Goal: Ask a question: Seek information or help from site administrators or community

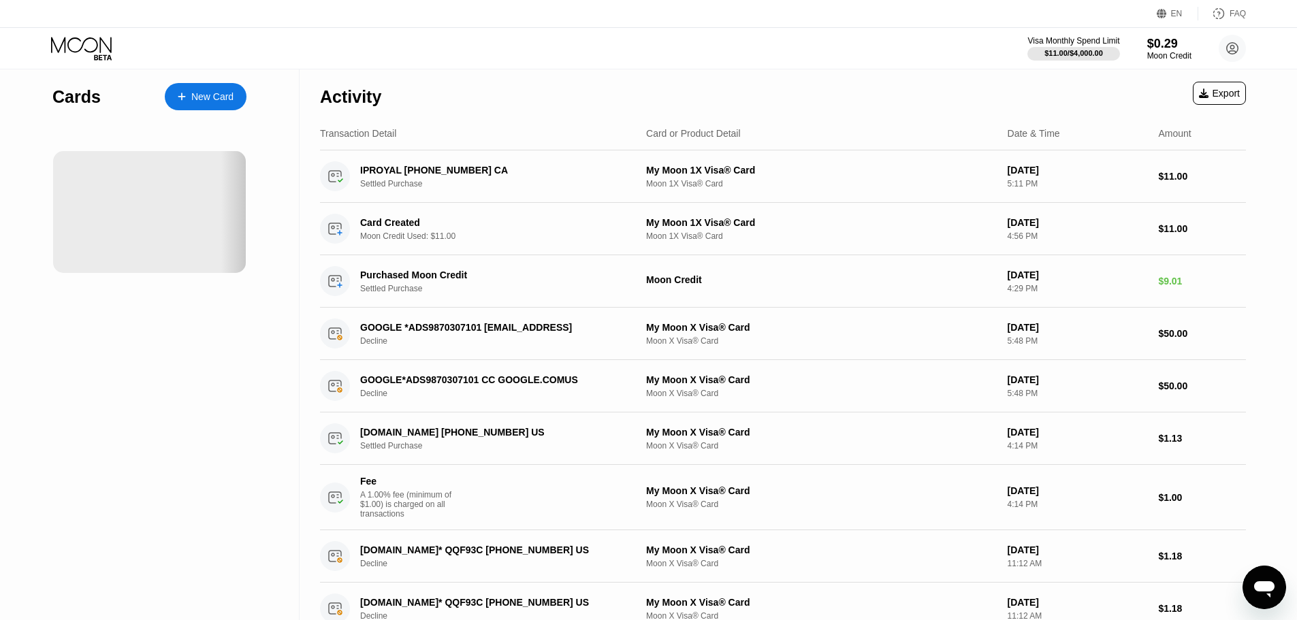
click at [1276, 196] on div "Cards New Card Activity Export Transaction Detail Card or Product Detail Date &…" at bounding box center [648, 352] width 1297 height 566
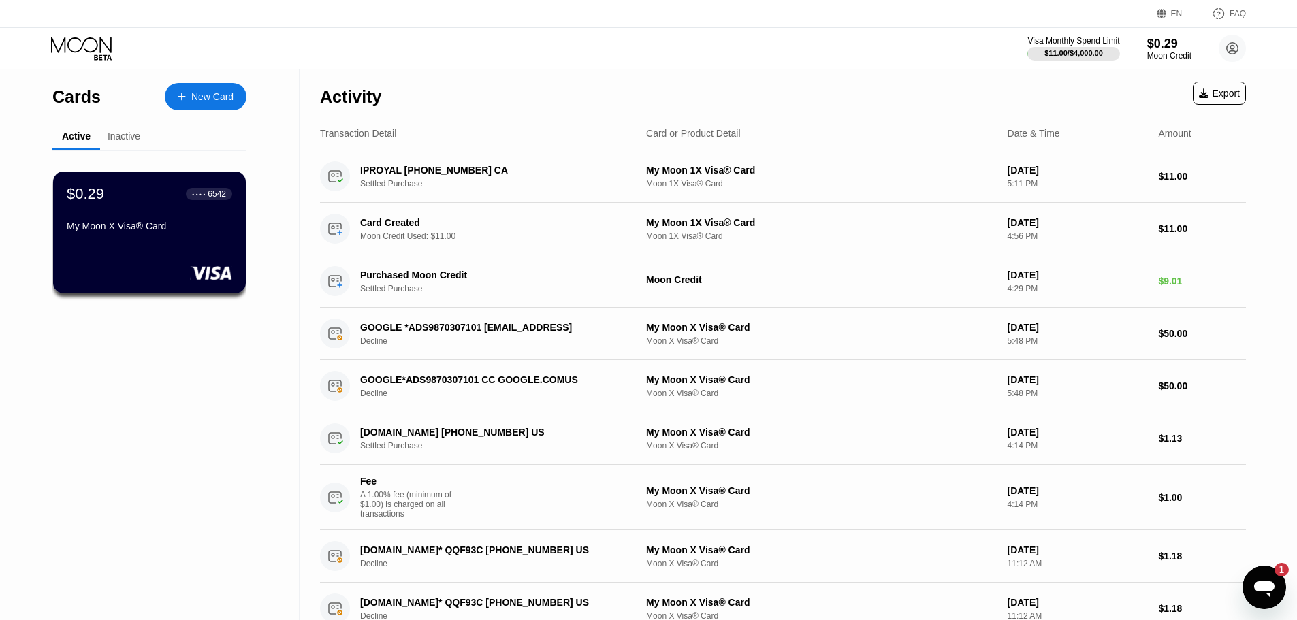
click at [1261, 581] on icon "Open messaging window, 1 unread message" at bounding box center [1264, 589] width 20 height 16
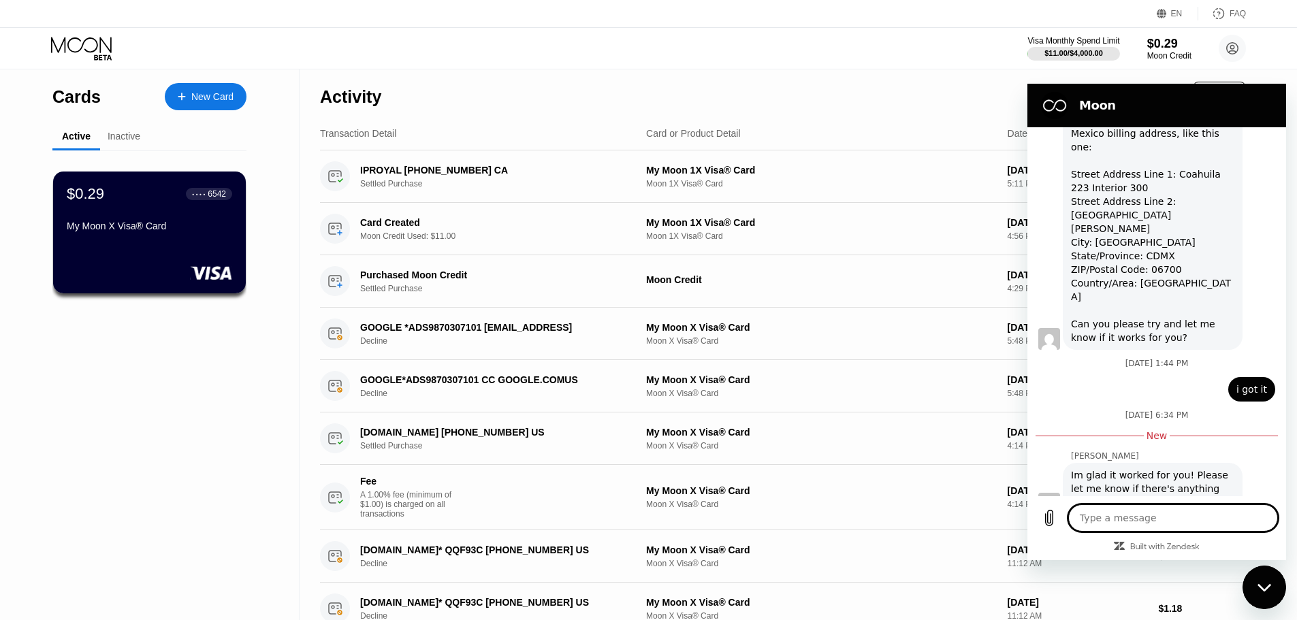
type textarea "x"
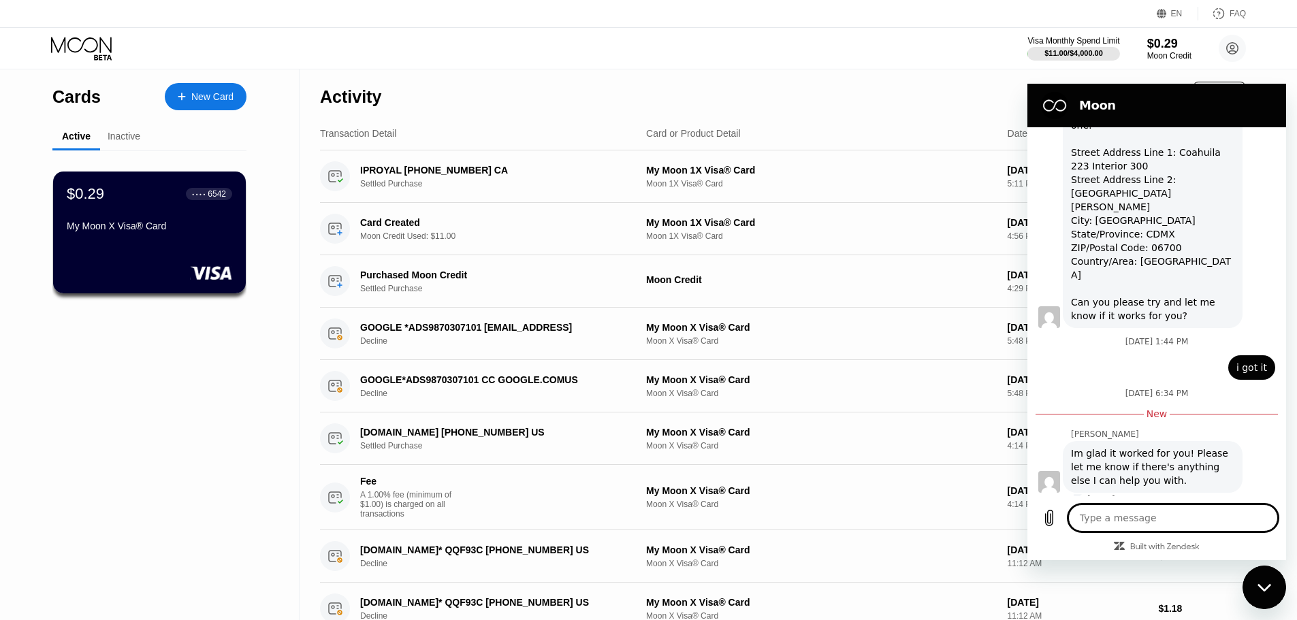
scroll to position [954, 0]
click at [1158, 508] on textarea at bounding box center [1173, 517] width 210 height 27
type textarea "h"
type textarea "x"
type textarea "hi"
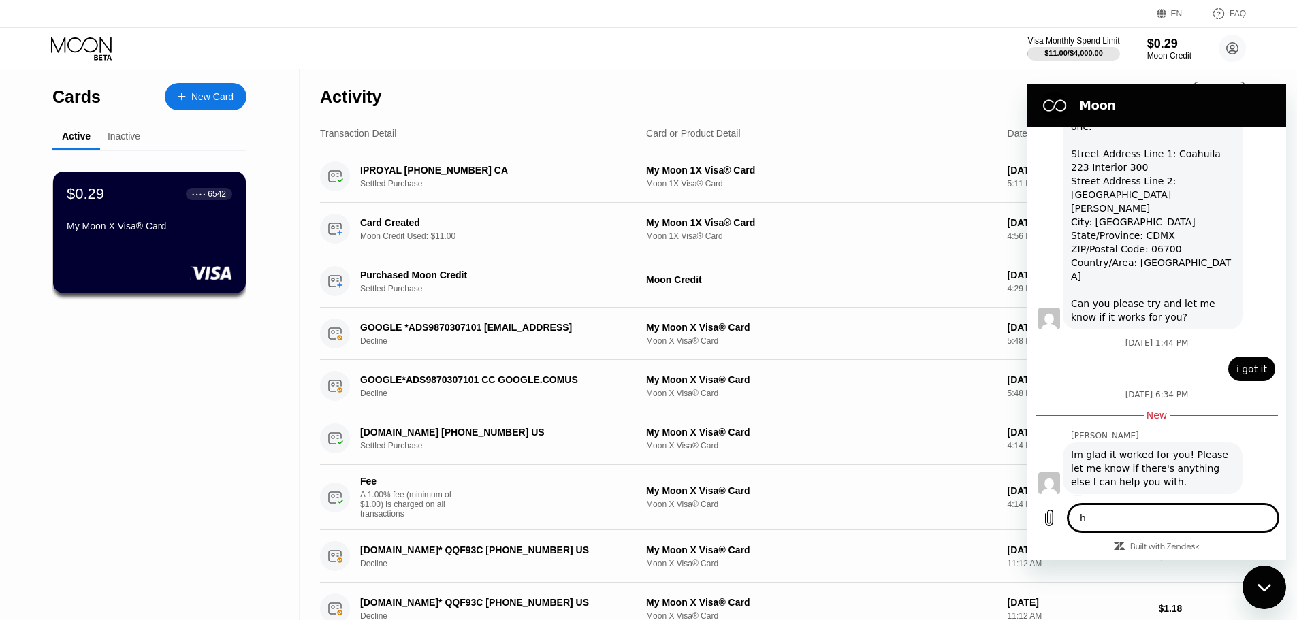
type textarea "x"
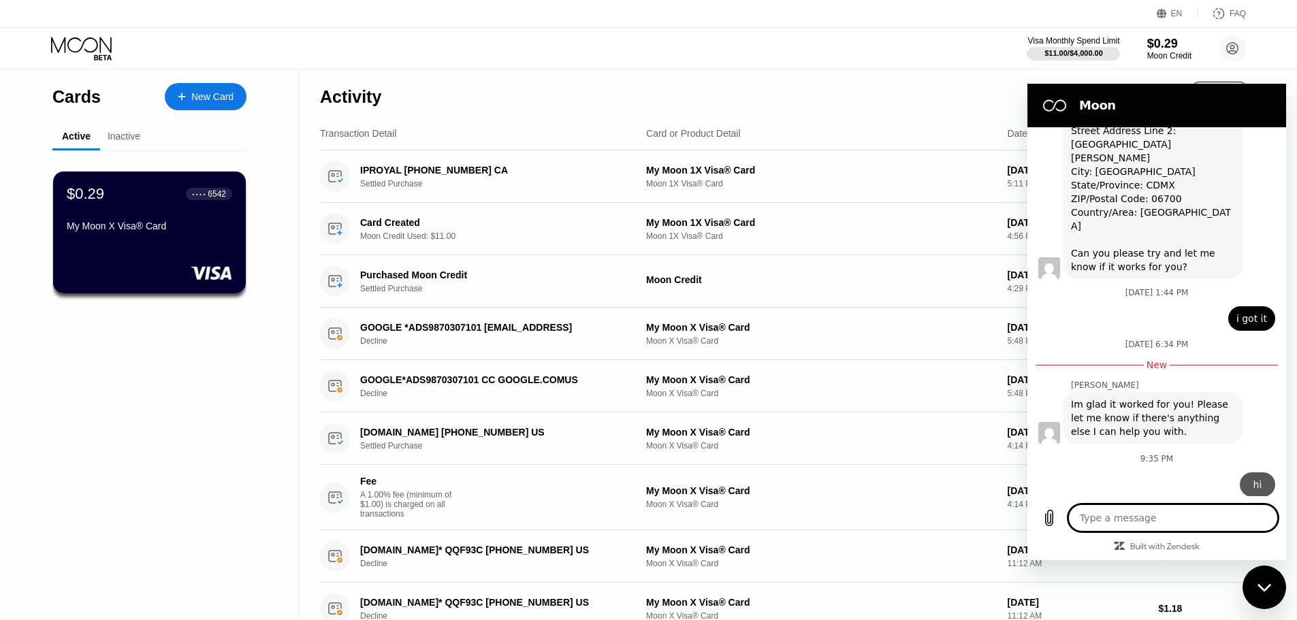
type textarea "x"
type textarea "p"
type textarea "x"
type textarea "pa"
type textarea "x"
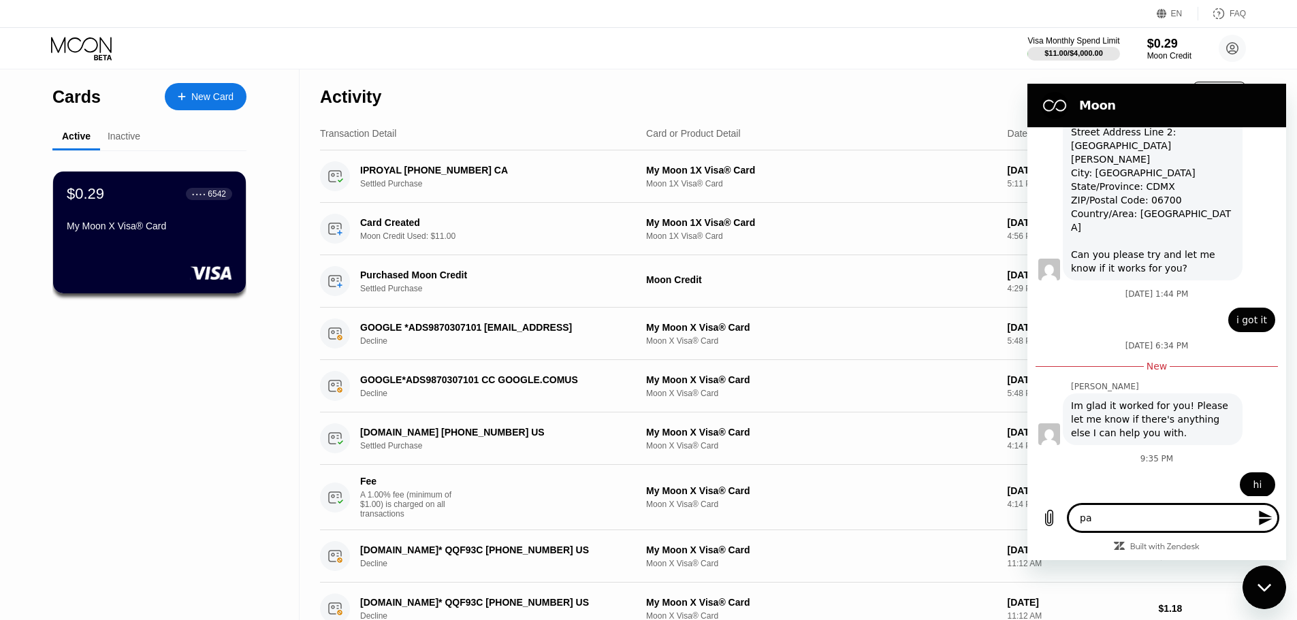
type textarea "pay"
type textarea "x"
type textarea "payw"
type textarea "x"
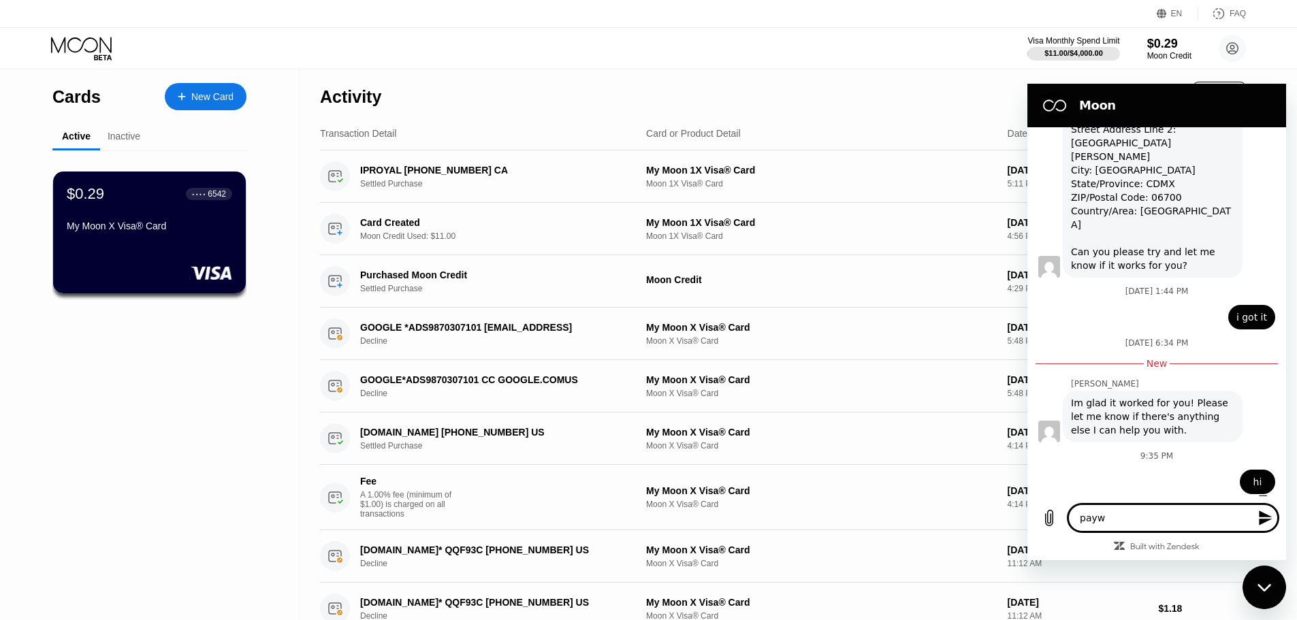
type textarea "pay"
type textarea "x"
type textarea "pay"
type textarea "x"
type textarea "pay w"
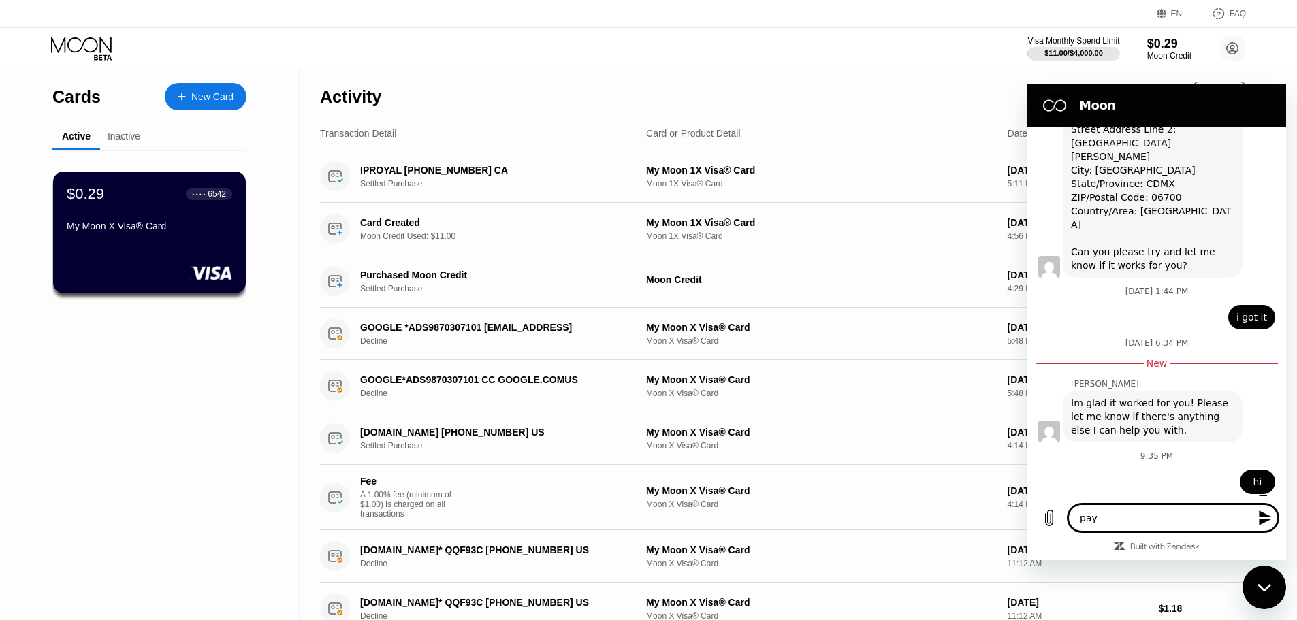
type textarea "x"
type textarea "pay wi"
type textarea "x"
type textarea "pay wit"
type textarea "x"
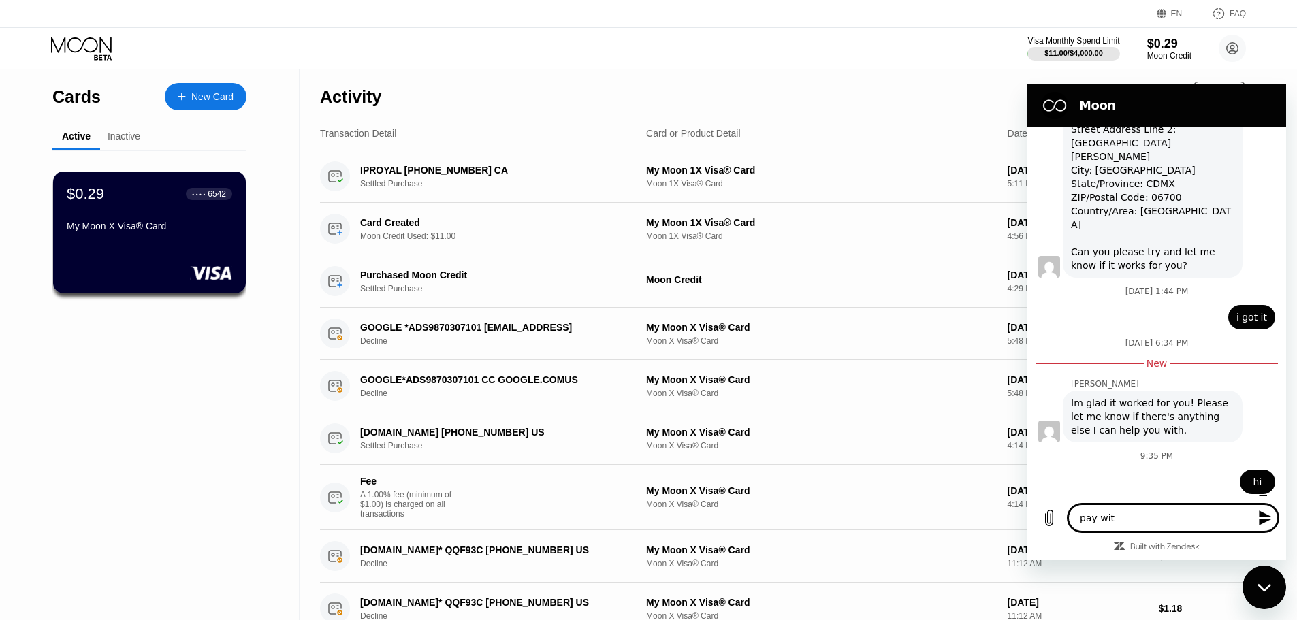
type textarea "pay with"
type textarea "x"
type textarea "pay with"
type textarea "x"
type textarea "pay with m"
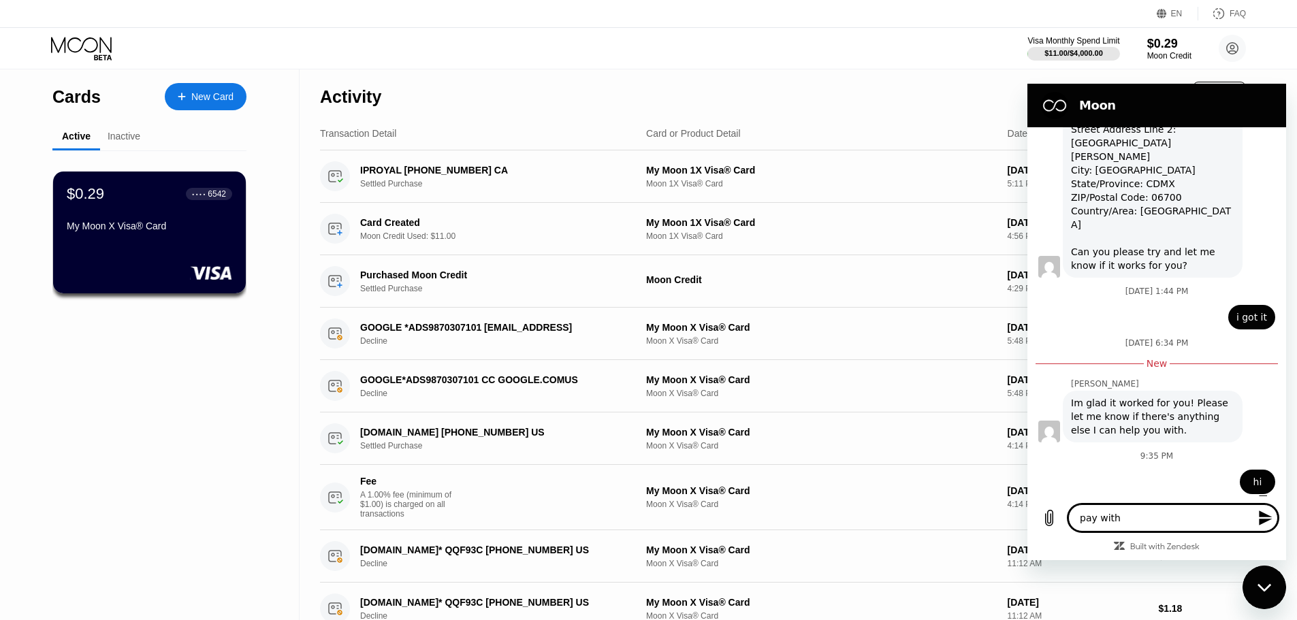
type textarea "x"
type textarea "pay with mo"
type textarea "x"
type textarea "pay with moo"
type textarea "x"
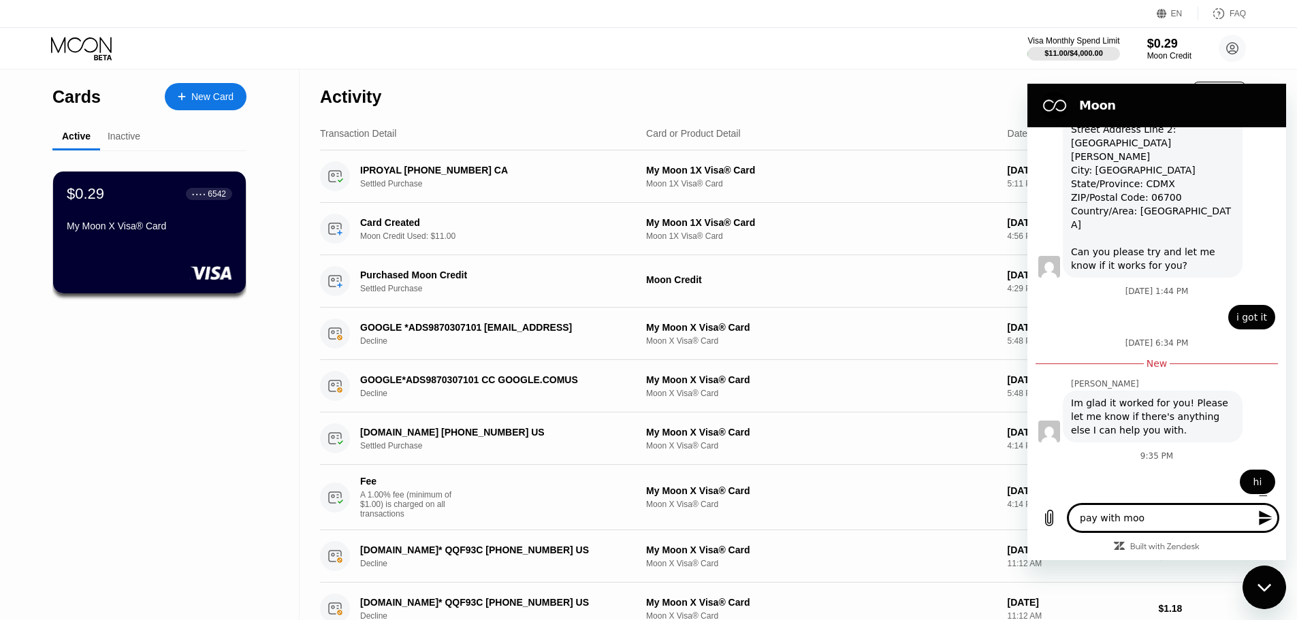
type textarea "pay with moon"
type textarea "x"
type textarea "pay with moon"
type textarea "x"
type textarea "pay with moon w"
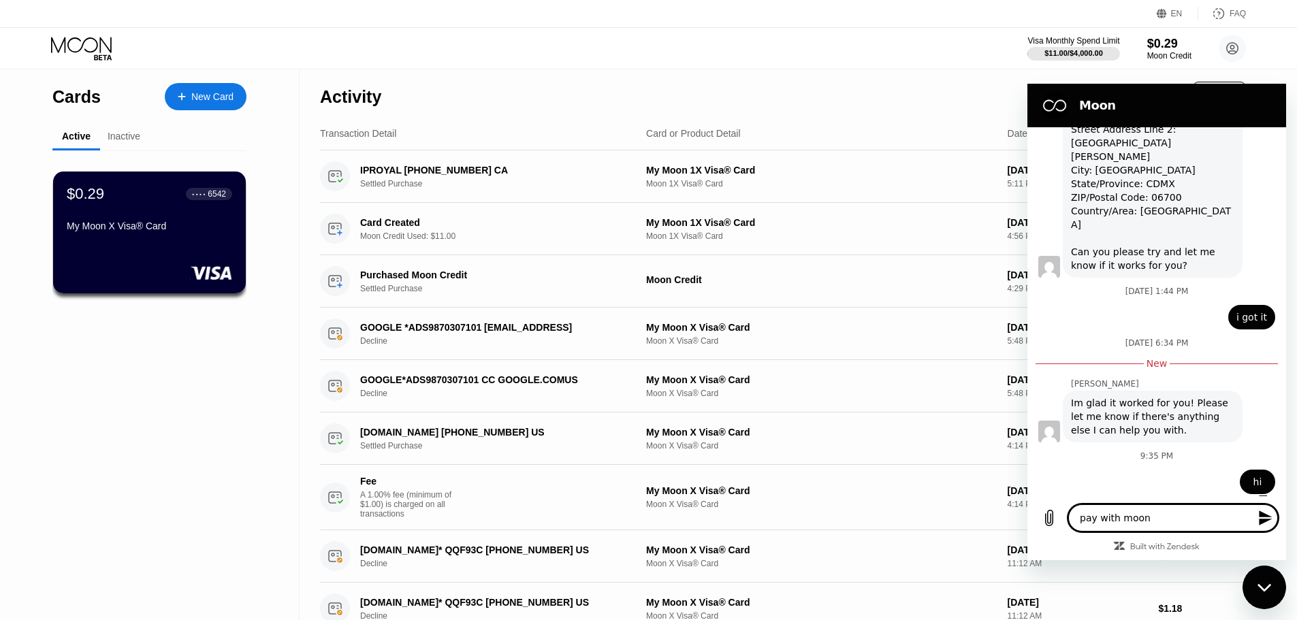
type textarea "x"
type textarea "pay with moon wo"
type textarea "x"
type textarea "pay with moon wor"
type textarea "x"
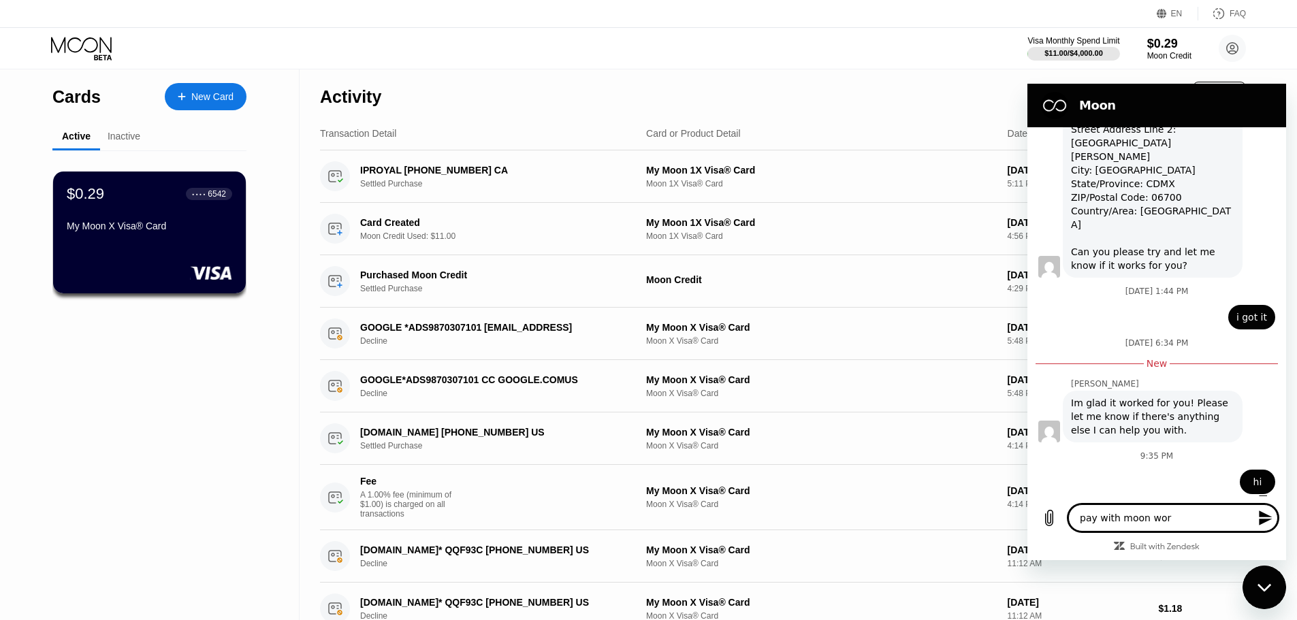
type textarea "pay with moon work"
type textarea "x"
type textarea "pay with [PERSON_NAME] works"
type textarea "x"
type textarea "pay with [PERSON_NAME] works"
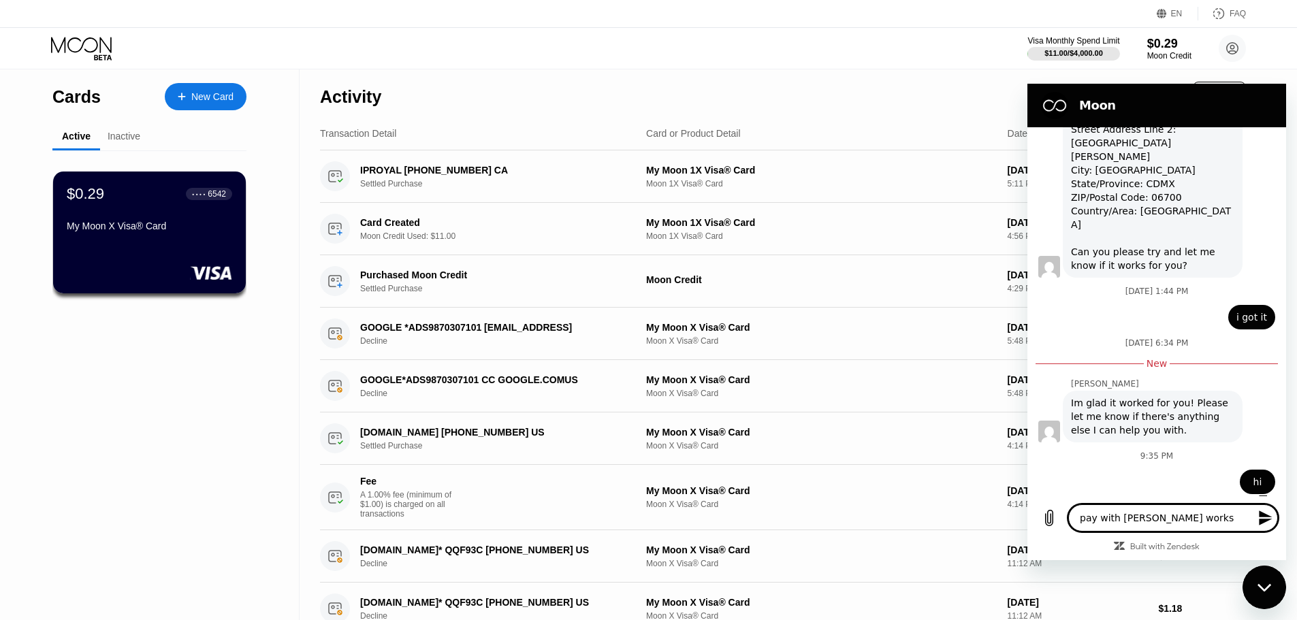
type textarea "x"
type textarea "pay with [PERSON_NAME] works o"
type textarea "x"
type textarea "pay with [PERSON_NAME] works on"
type textarea "x"
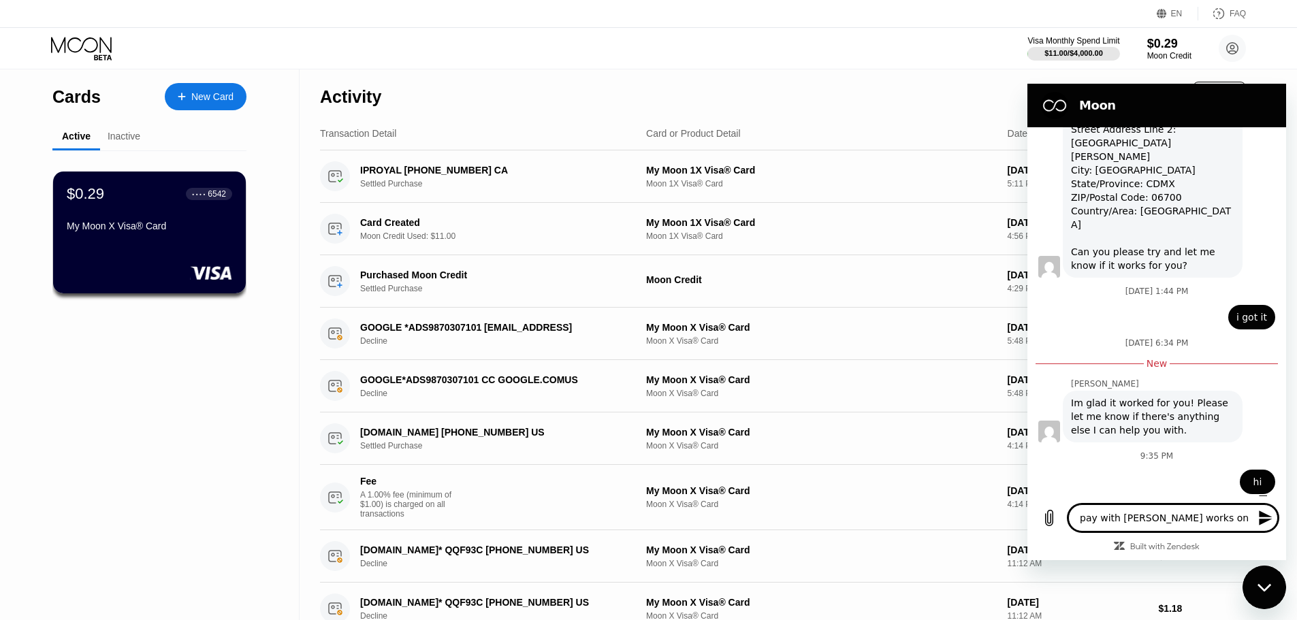
type textarea "pay with [PERSON_NAME] works on"
type textarea "x"
type textarea "pay with moon works on c"
type textarea "x"
type textarea "pay with moon works on ch"
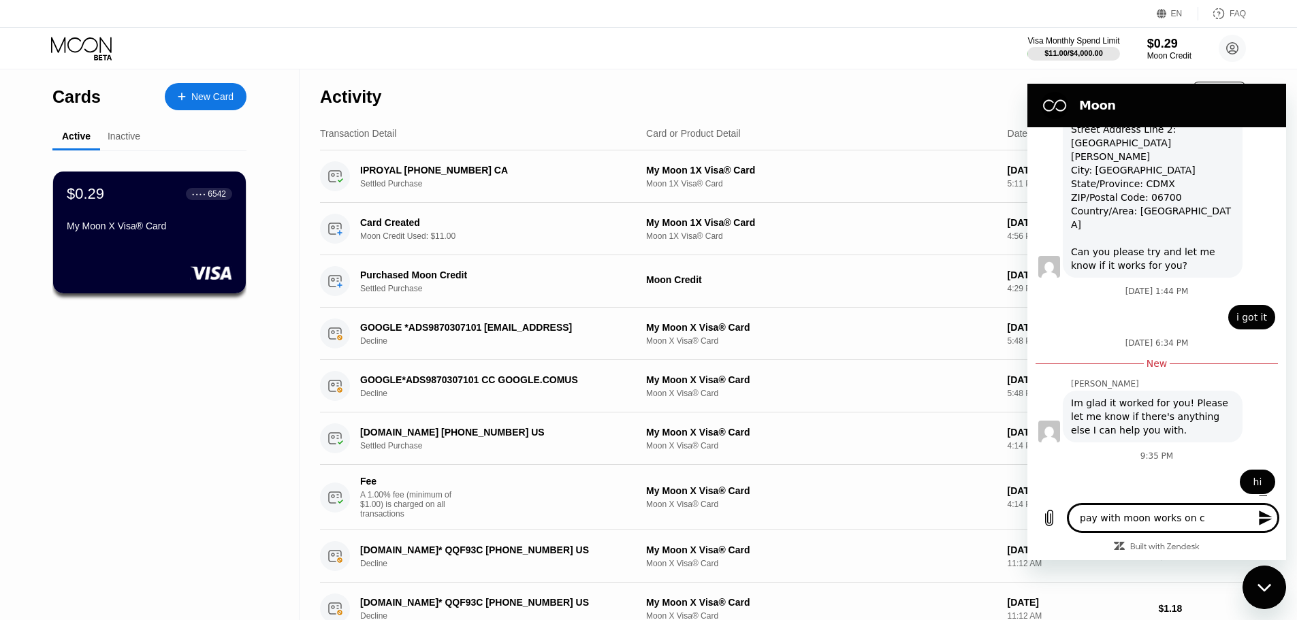
type textarea "x"
type textarea "pay with moon works on cha"
type textarea "x"
type textarea "pay with [PERSON_NAME] works on chat"
type textarea "x"
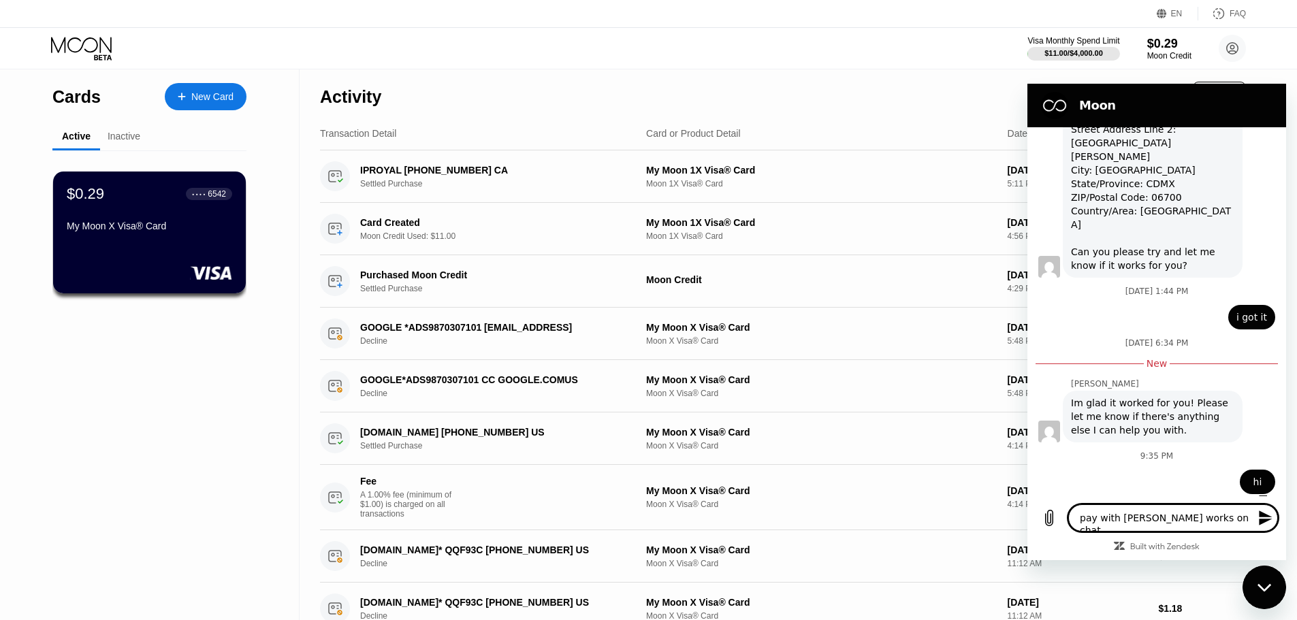
type textarea "pay with [PERSON_NAME] works on chatg"
type textarea "x"
type textarea "pay with [PERSON_NAME] works on chatgp"
type textarea "x"
type textarea "pay with [PERSON_NAME] works on chatgpt"
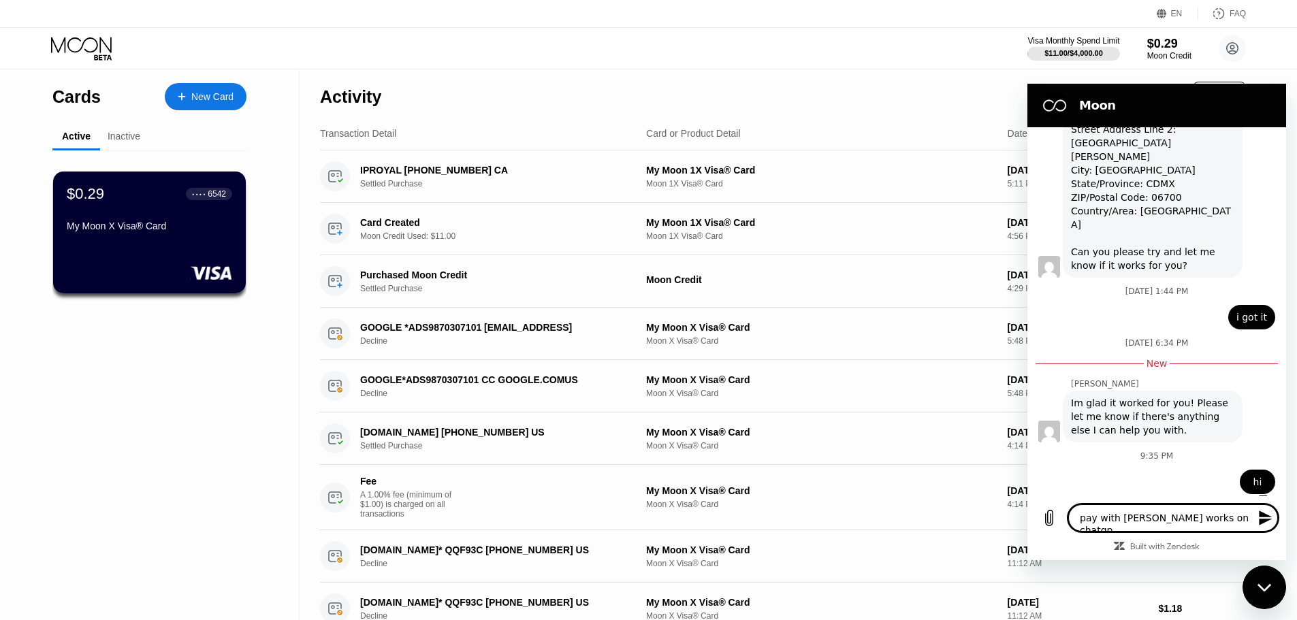
type textarea "x"
type textarea "pay with [PERSON_NAME] works on chatgpt"
type textarea "x"
type textarea "pay with [PERSON_NAME] works on chatgpt ?"
type textarea "x"
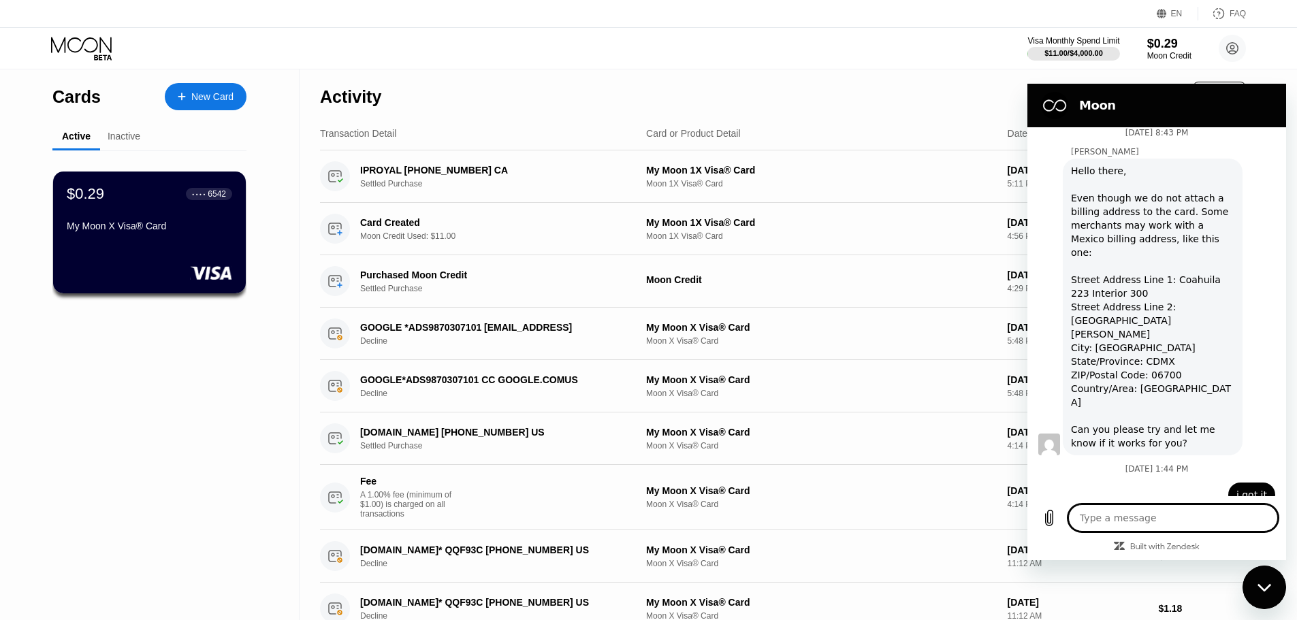
scroll to position [827, 0]
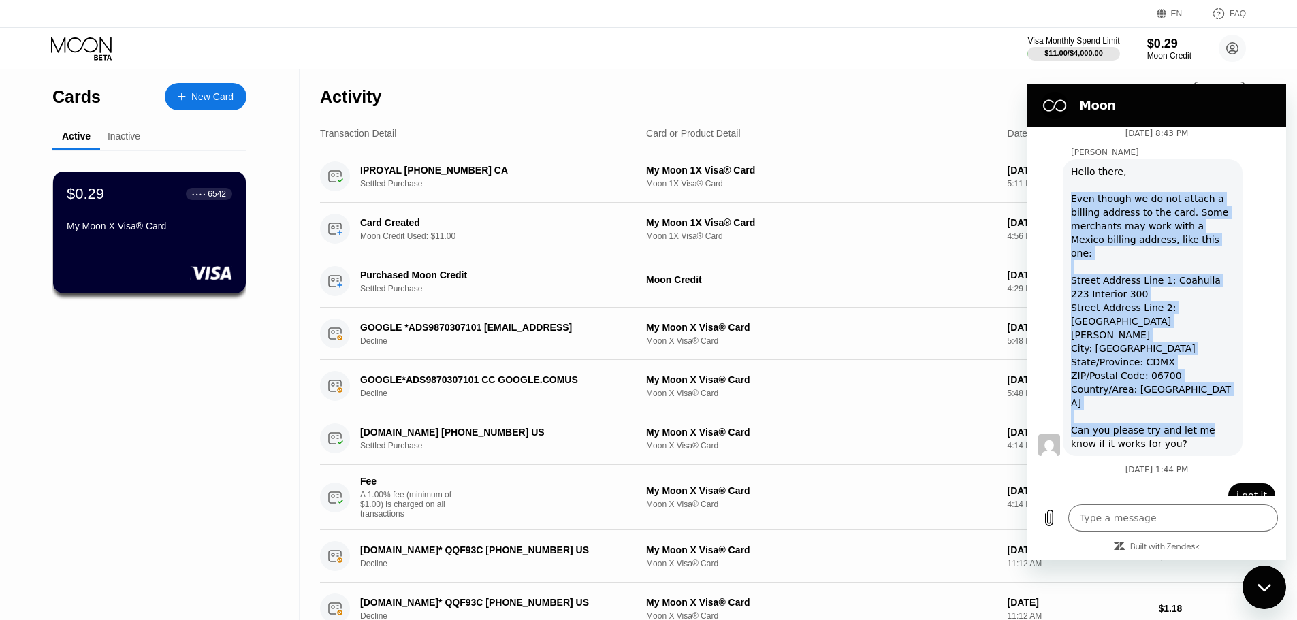
drag, startPoint x: 1069, startPoint y: 230, endPoint x: 1182, endPoint y: 351, distance: 165.2
click at [1195, 410] on div "[PERSON_NAME] says: Hello there, Even though we do not attach a billing address…" at bounding box center [1162, 307] width 248 height 298
click at [1169, 280] on div "Hello there, Even though we do not attach a billing address to the card. Some m…" at bounding box center [1152, 308] width 163 height 286
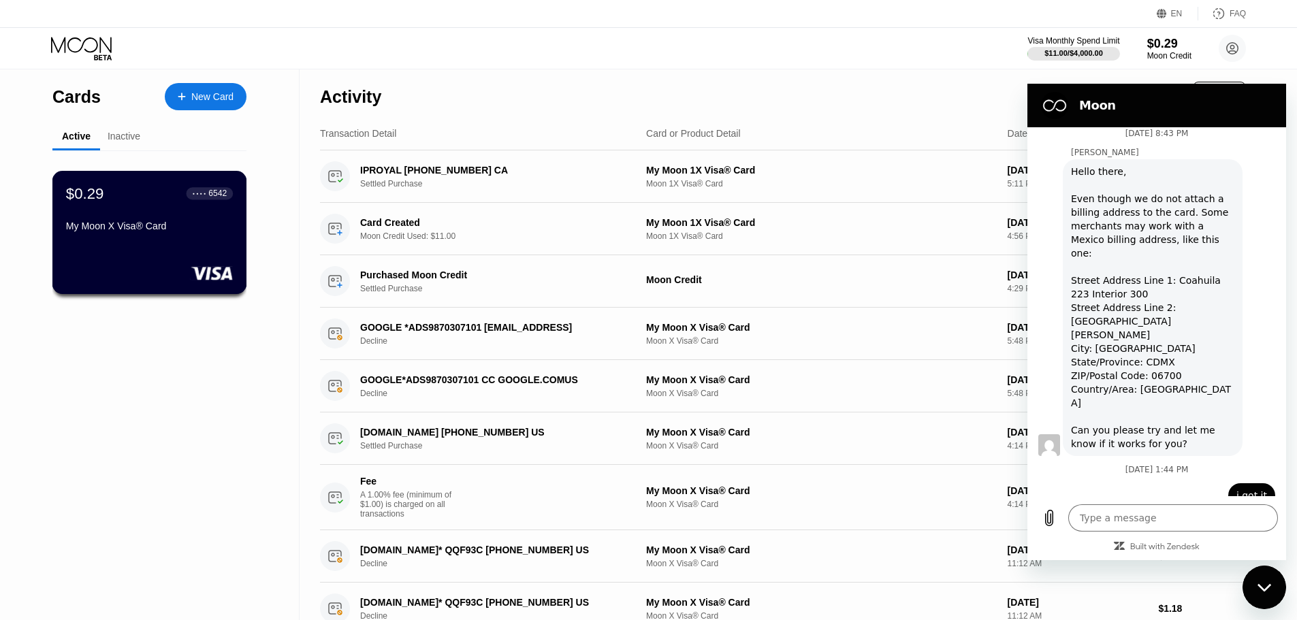
click at [148, 263] on div "$0.29 ● ● ● ● 6542 My Moon X Visa® Card" at bounding box center [149, 232] width 195 height 123
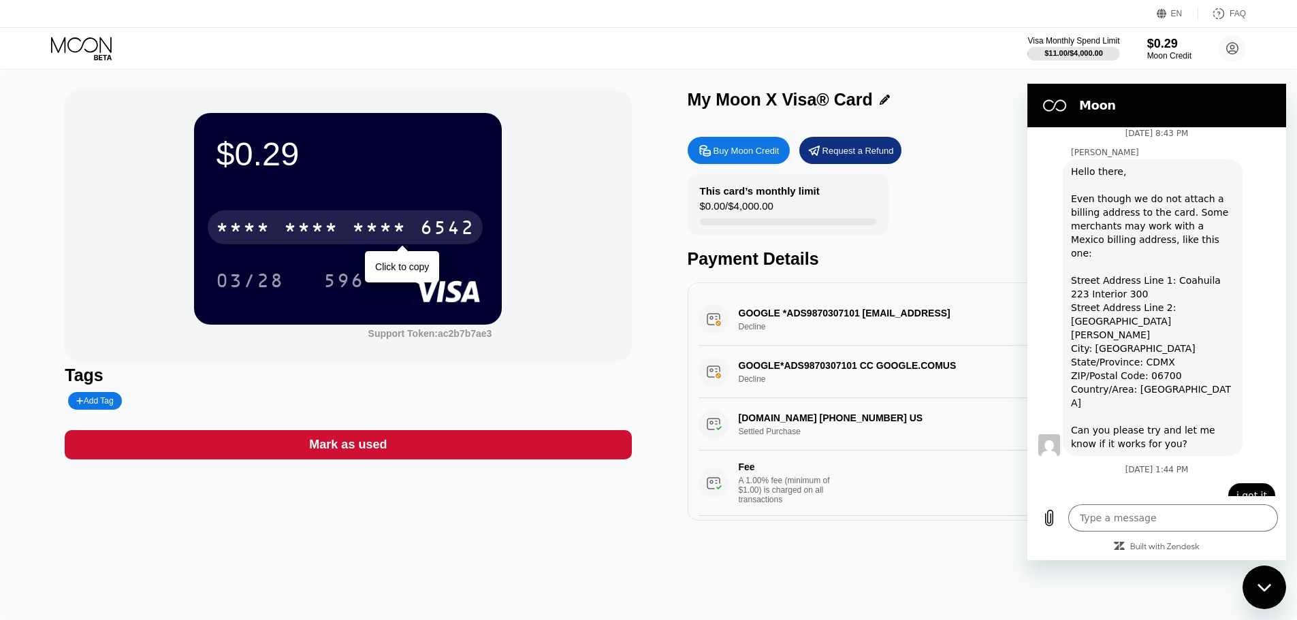
click at [367, 234] on div "* * * *" at bounding box center [379, 229] width 54 height 22
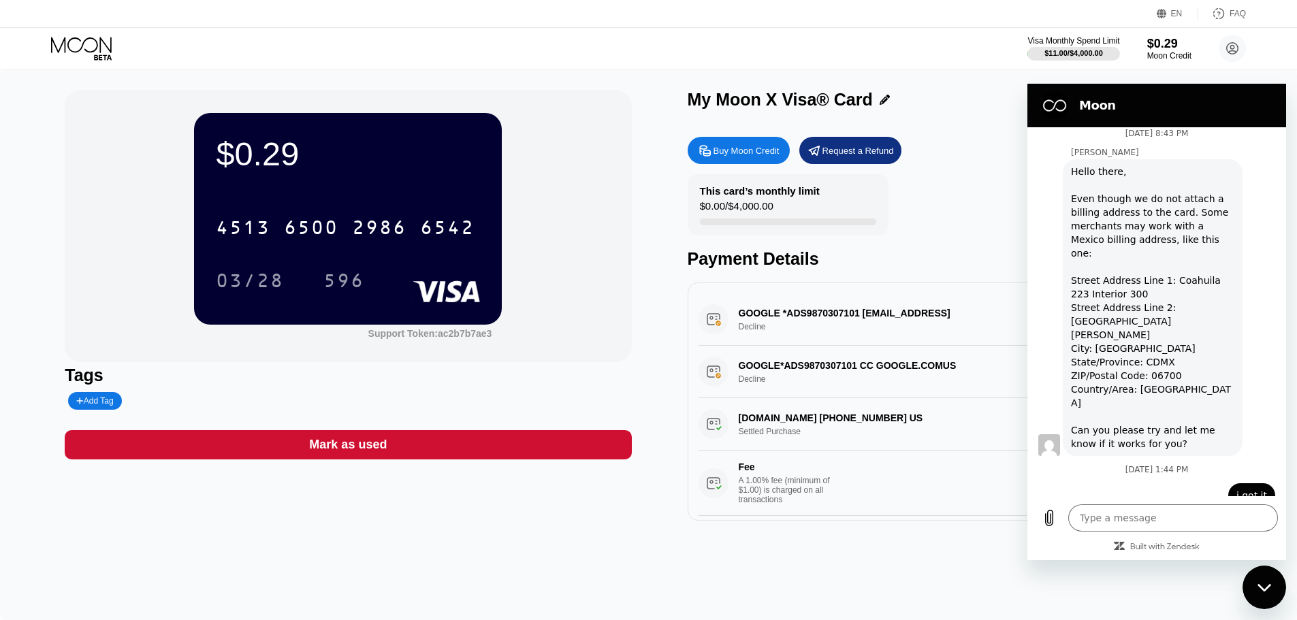
drag, startPoint x: 1259, startPoint y: 585, endPoint x: 2470, endPoint y: 1120, distance: 1324.1
click at [1259, 585] on icon "Close messaging window" at bounding box center [1263, 586] width 14 height 7
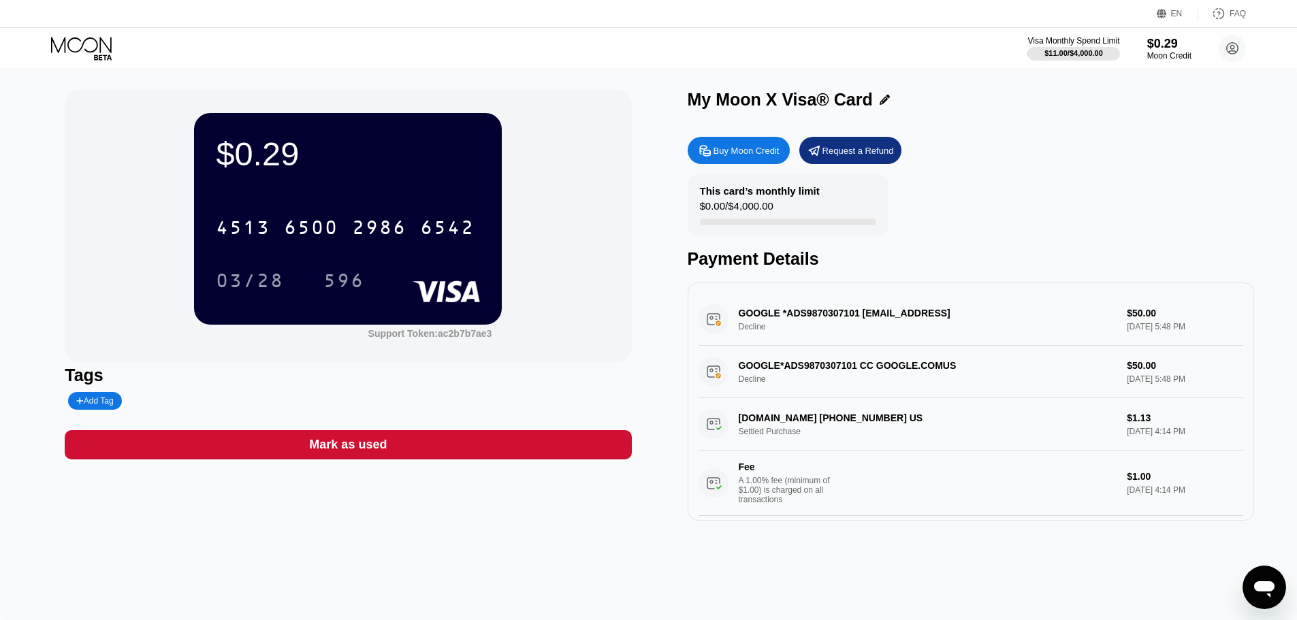
drag, startPoint x: 1254, startPoint y: 578, endPoint x: 1458, endPoint y: 661, distance: 219.8
click at [1254, 578] on icon "Open messaging window" at bounding box center [1264, 587] width 25 height 25
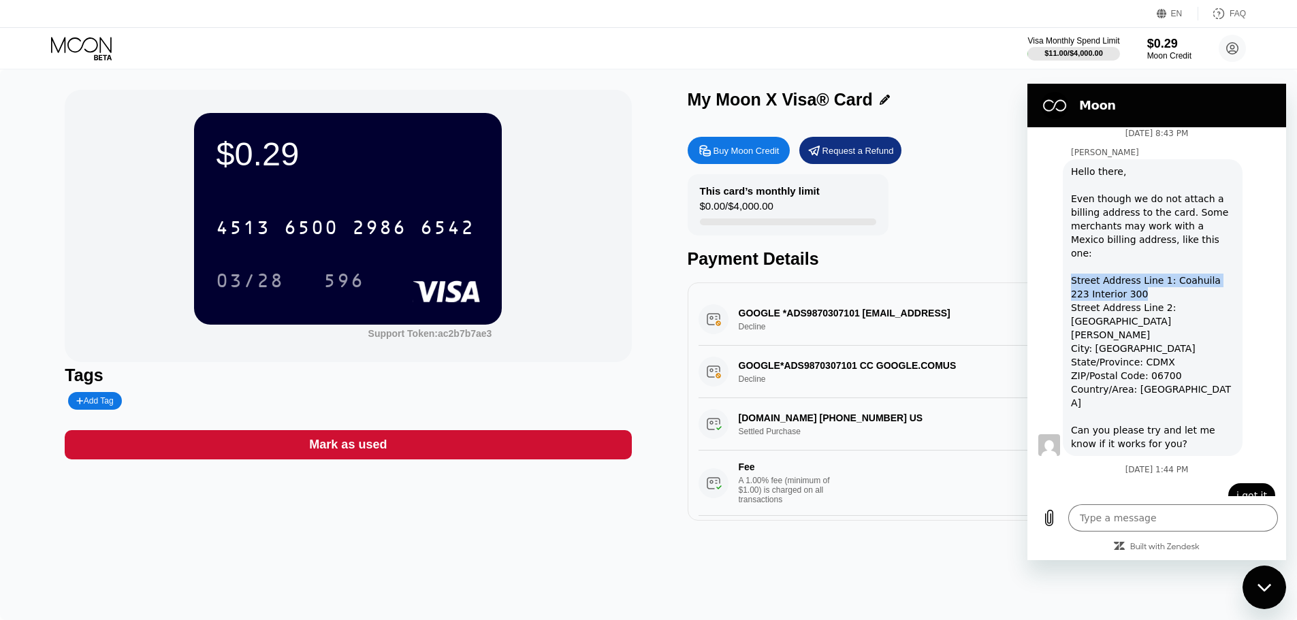
drag, startPoint x: 1071, startPoint y: 291, endPoint x: 1135, endPoint y: 302, distance: 65.7
click at [1135, 302] on div "Hello there, Even though we do not attach a billing address to the card. Some m…" at bounding box center [1152, 308] width 163 height 286
click at [1161, 298] on div "Hello there, Even though we do not attach a billing address to the card. Some m…" at bounding box center [1152, 308] width 163 height 286
drag, startPoint x: 1165, startPoint y: 294, endPoint x: 1136, endPoint y: 310, distance: 33.2
click at [1138, 307] on div "Hello there, Even though we do not attach a billing address to the card. Some m…" at bounding box center [1152, 308] width 163 height 286
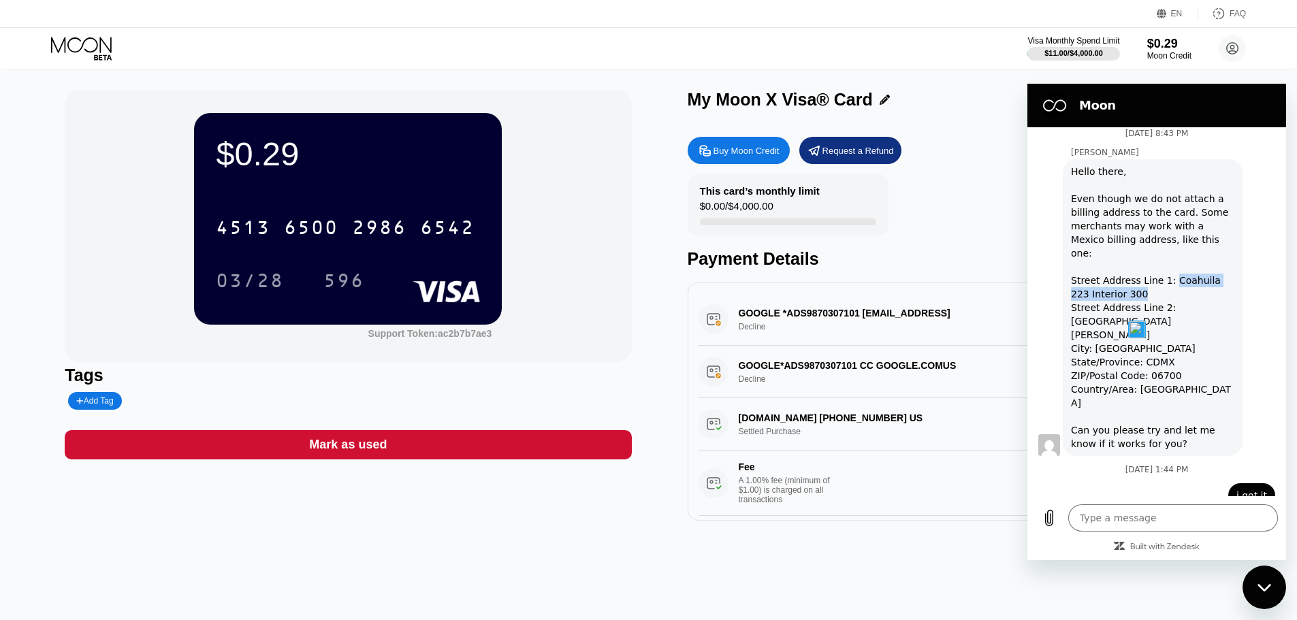
copy div "Coahuila 223 Interior 300"
click at [1144, 351] on div "Hello there, Even though we do not attach a billing address to the card. Some m…" at bounding box center [1152, 308] width 163 height 286
drag, startPoint x: 1161, startPoint y: 349, endPoint x: 1090, endPoint y: 351, distance: 70.1
click at [1090, 351] on div "Hello there, Even though we do not attach a billing address to the card. Some m…" at bounding box center [1152, 308] width 163 height 286
copy div "[GEOGRAPHIC_DATA]"
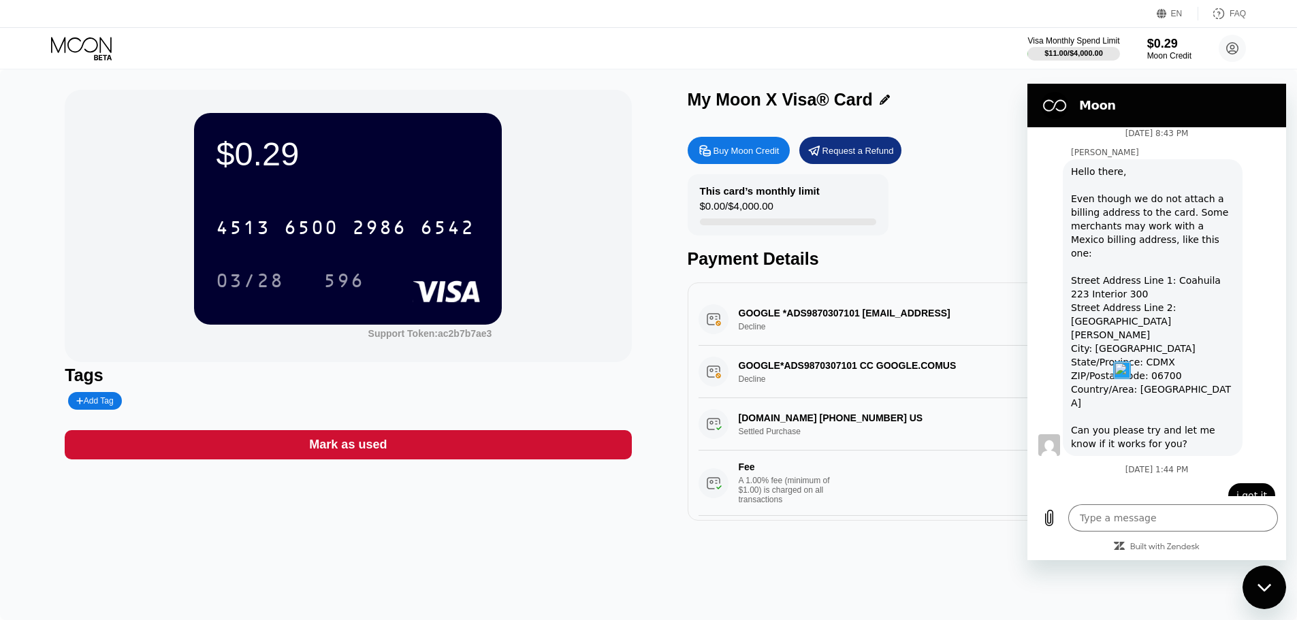
click at [1152, 372] on div "Hello there, Even though we do not attach a billing address to the card. Some m…" at bounding box center [1152, 308] width 163 height 286
drag, startPoint x: 1152, startPoint y: 372, endPoint x: 1148, endPoint y: 382, distance: 11.3
click at [1152, 372] on div "Hello there, Even though we do not attach a billing address to the card. Some m…" at bounding box center [1152, 308] width 163 height 286
copy div "06700"
click at [1139, 363] on div "Hello there, Even though we do not attach a billing address to the card. Some m…" at bounding box center [1152, 308] width 163 height 286
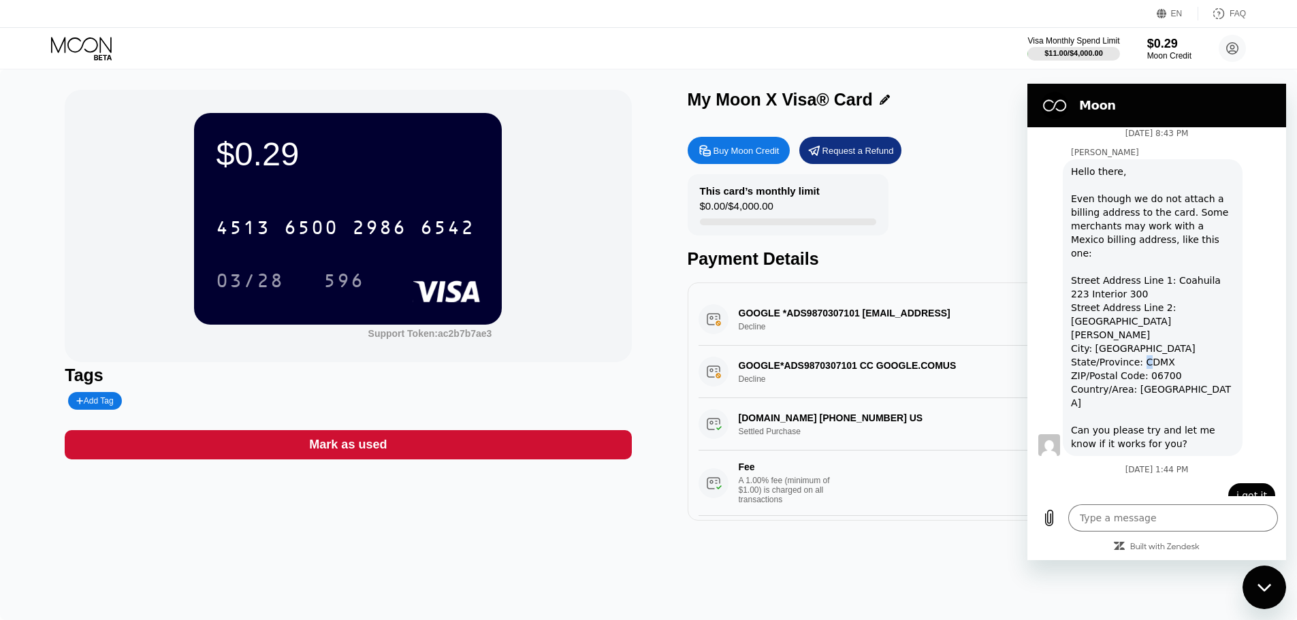
click at [1139, 363] on div "Hello there, Even though we do not attach a billing address to the card. Some m…" at bounding box center [1152, 308] width 163 height 286
click at [1147, 367] on div "Hello there, Even though we do not attach a billing address to the card. Some m…" at bounding box center [1152, 308] width 163 height 286
copy div "CDMX"
type textarea "x"
